Goal: Go to known website: Access a specific website the user already knows

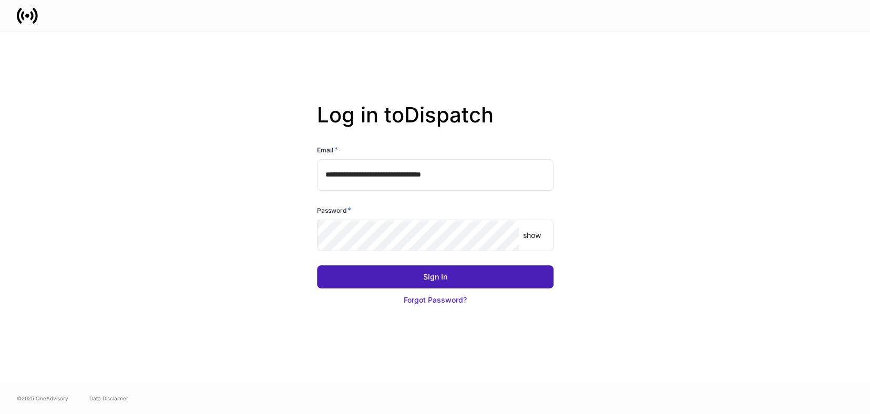
click at [427, 274] on div "Sign In" at bounding box center [435, 277] width 24 height 11
